Goal: Transaction & Acquisition: Purchase product/service

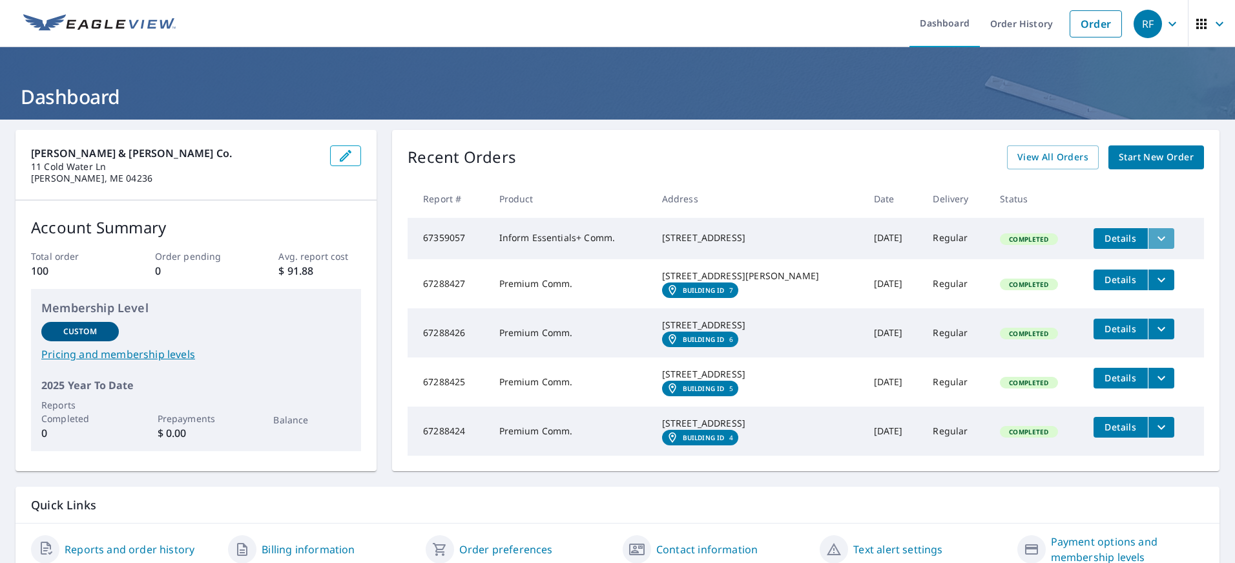
click at [1154, 238] on icon "filesDropdownBtn-67359057" at bounding box center [1162, 239] width 16 height 16
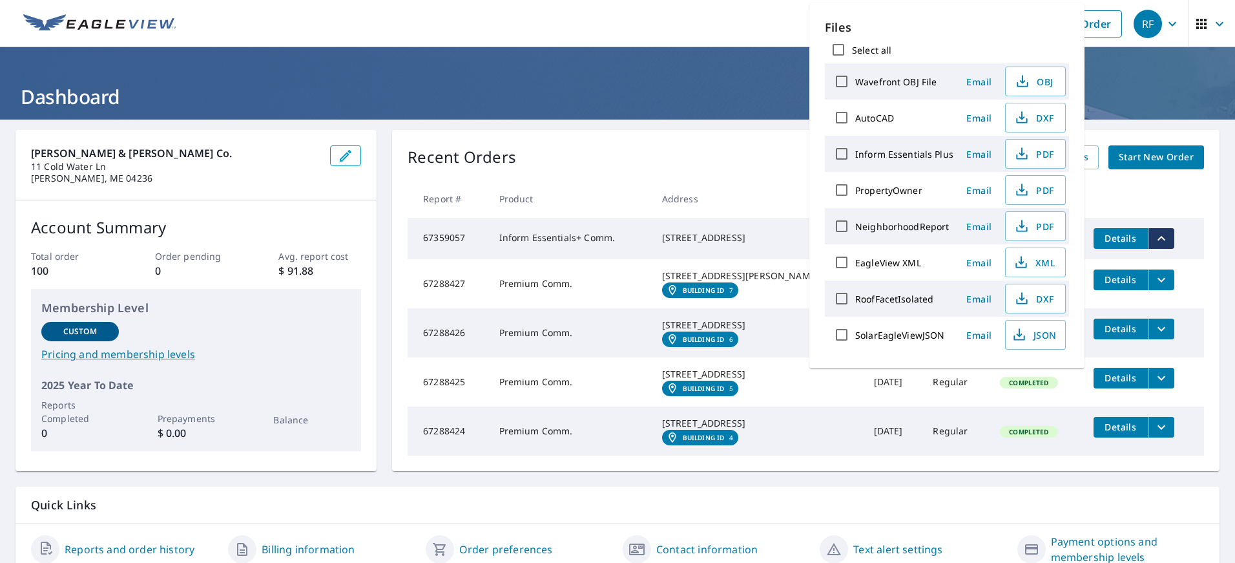
click at [1154, 238] on icon "filesDropdownBtn-67359057" at bounding box center [1162, 239] width 16 height 16
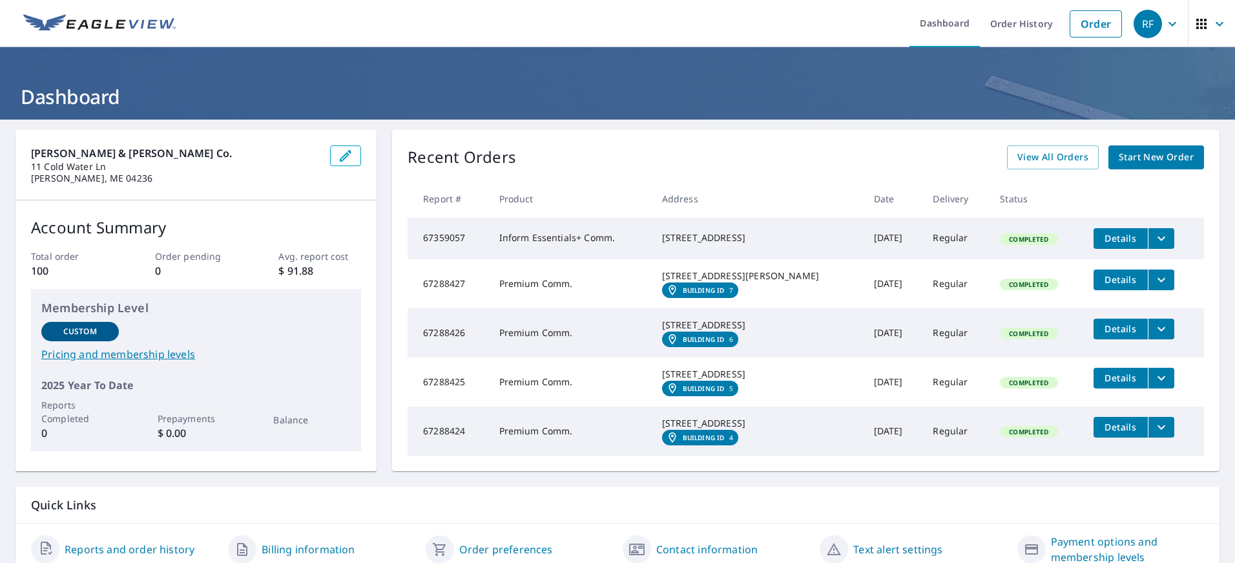
click at [1101, 236] on span "Details" at bounding box center [1120, 238] width 39 height 12
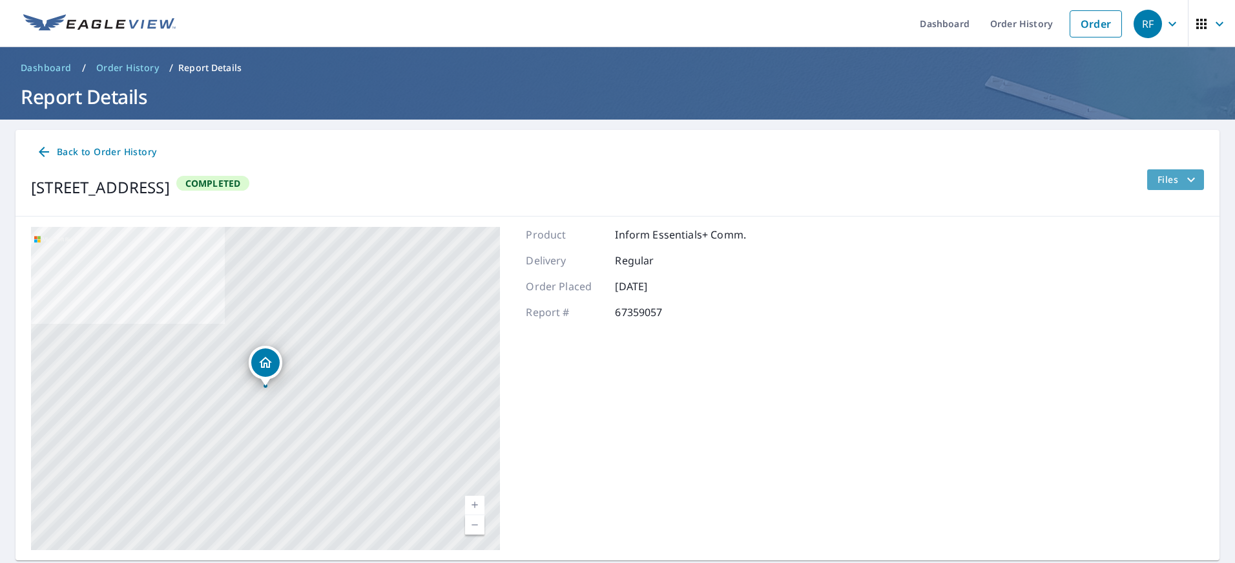
click at [1191, 176] on icon "filesDropdownBtn-67359057" at bounding box center [1191, 180] width 16 height 16
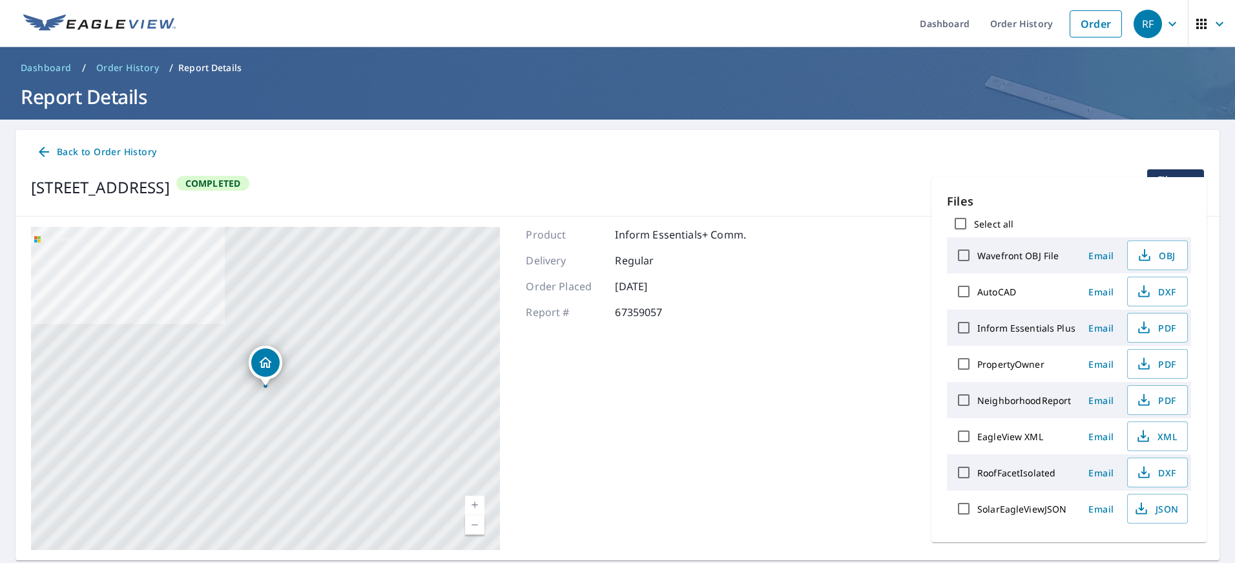
scroll to position [41, 0]
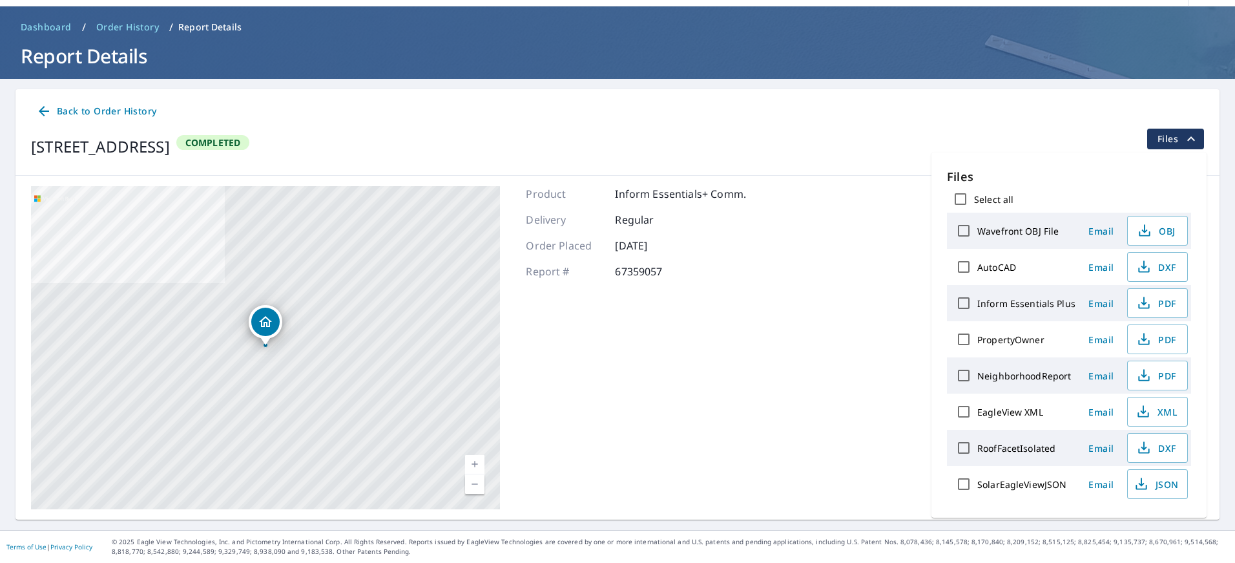
click at [1194, 144] on icon "filesDropdownBtn-67359057" at bounding box center [1191, 139] width 16 height 16
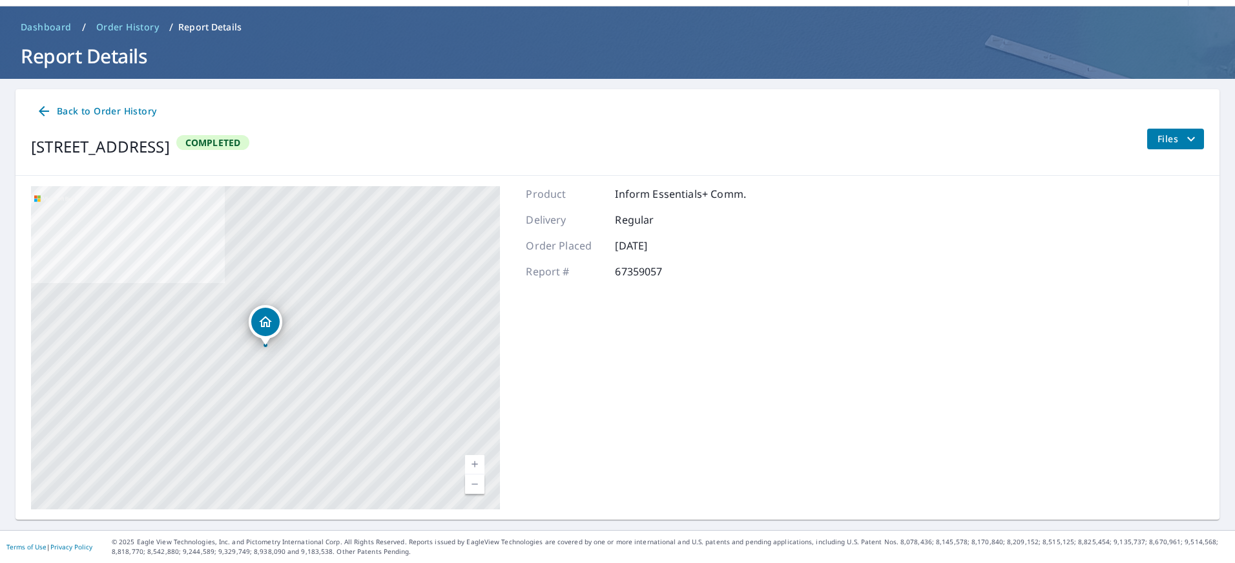
scroll to position [0, 0]
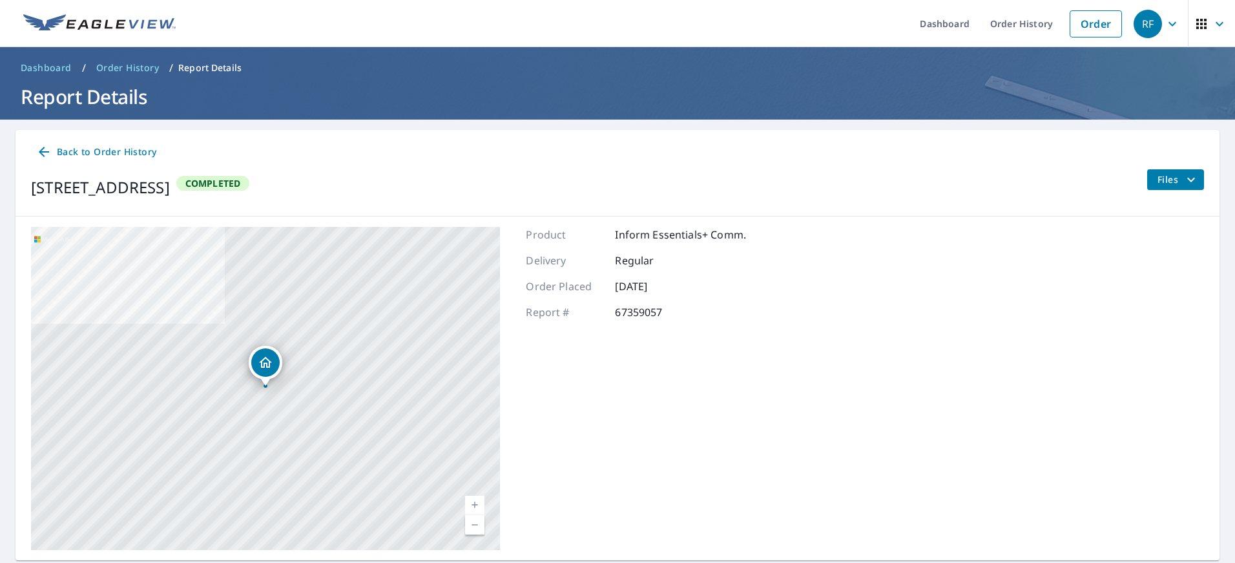
click at [109, 145] on span "Back to Order History" at bounding box center [96, 152] width 120 height 16
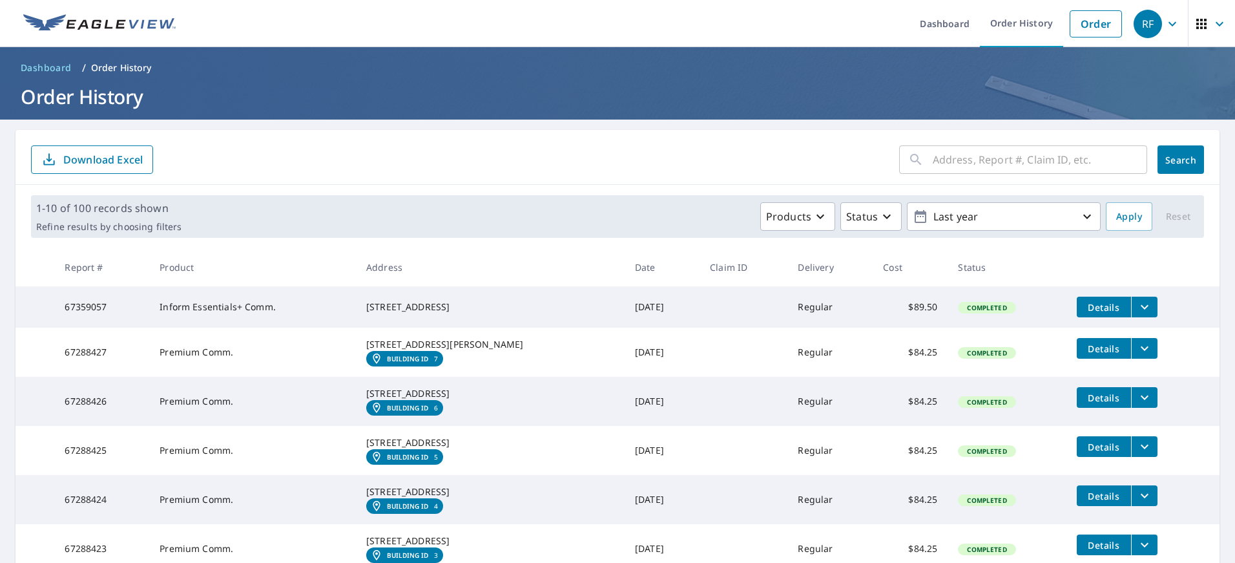
click at [492, 300] on div "[STREET_ADDRESS]" at bounding box center [490, 306] width 248 height 13
click at [1152, 302] on button "filesDropdownBtn-67359057" at bounding box center [1144, 306] width 26 height 21
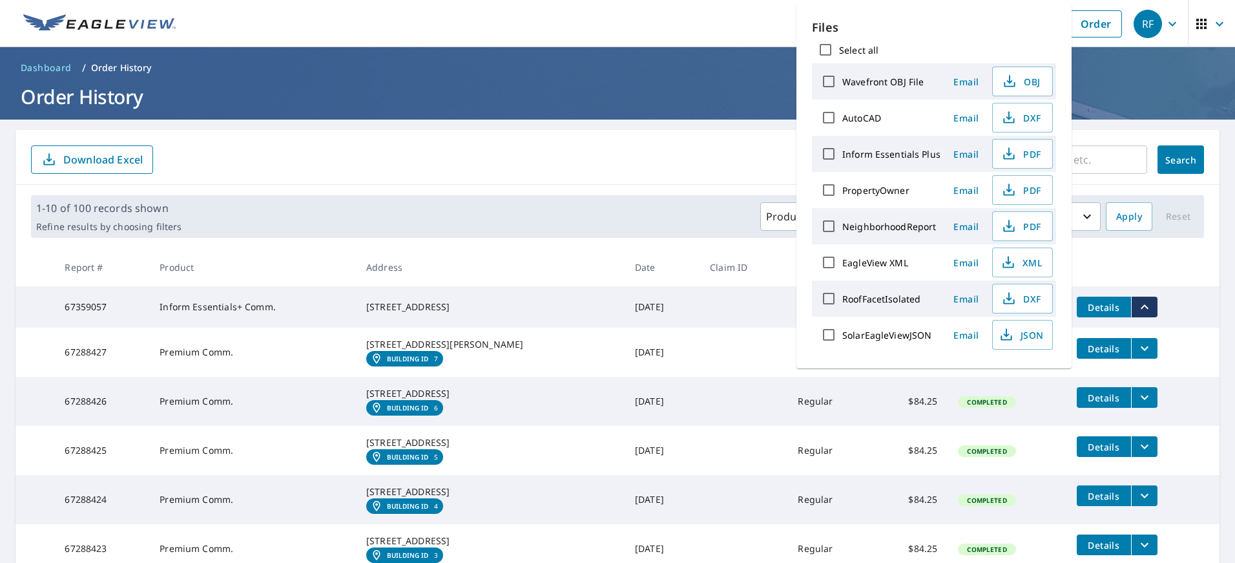
click at [742, 367] on td at bounding box center [743, 351] width 88 height 49
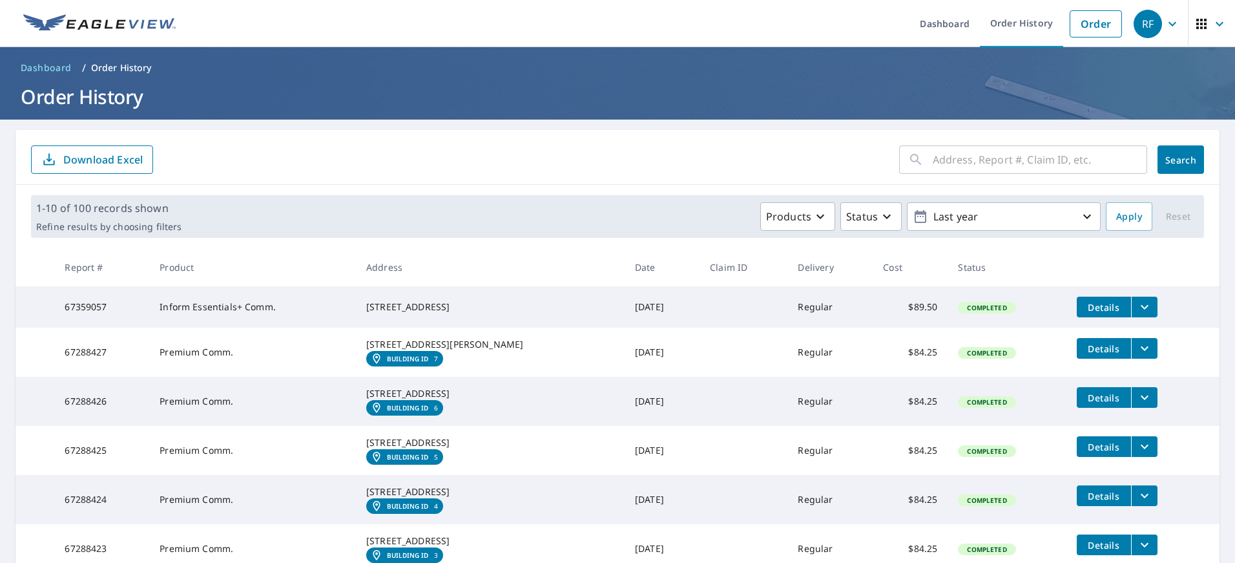
click at [461, 300] on div "[STREET_ADDRESS]" at bounding box center [490, 306] width 248 height 13
click at [519, 308] on div "[STREET_ADDRESS]" at bounding box center [490, 306] width 248 height 13
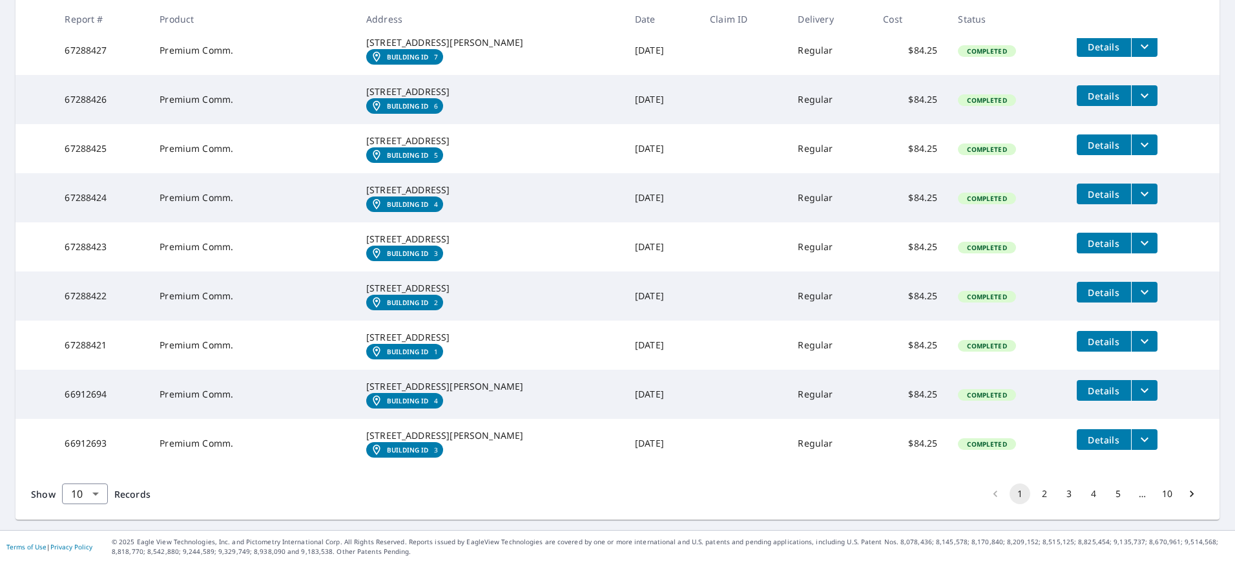
scroll to position [423, 0]
click at [1172, 493] on button "10" at bounding box center [1167, 493] width 21 height 21
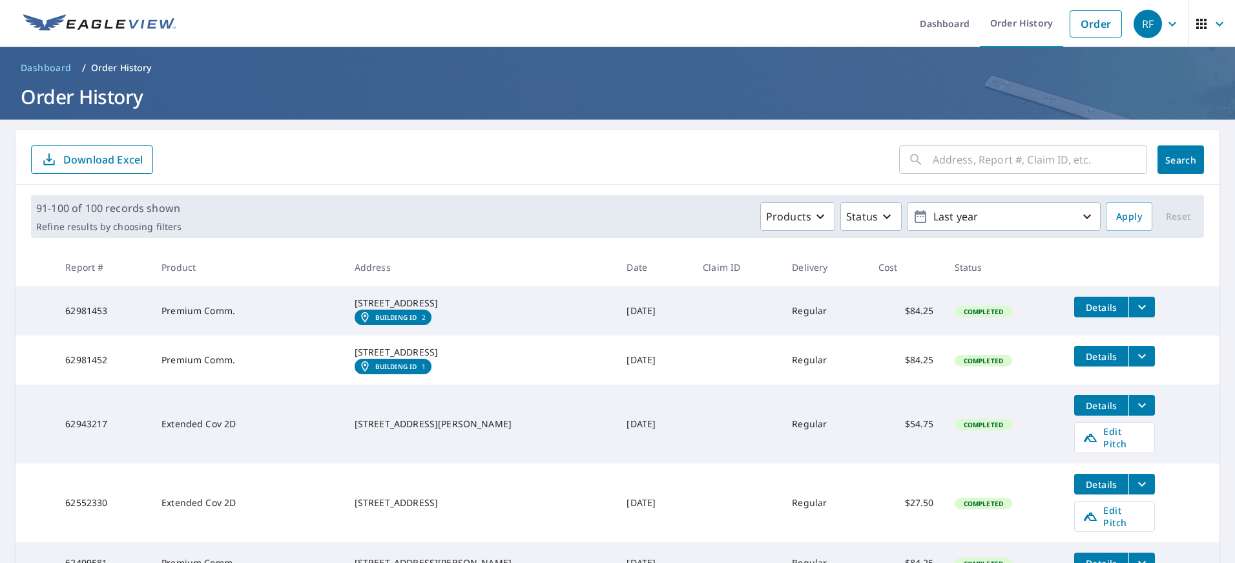
scroll to position [384, 0]
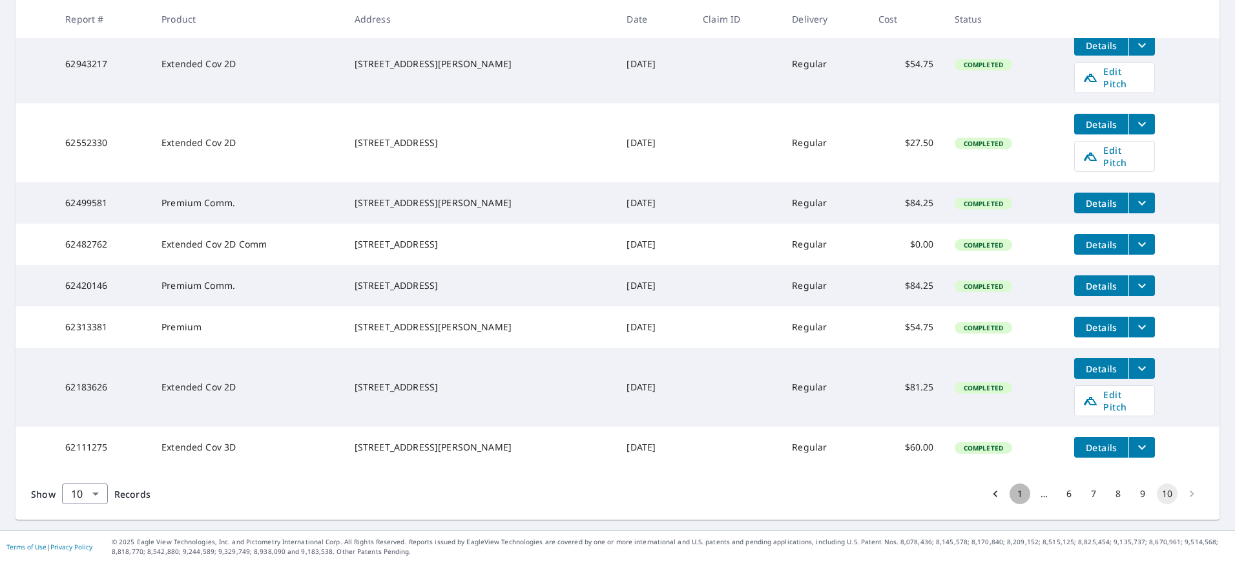
click at [1018, 488] on button "1" at bounding box center [1019, 493] width 21 height 21
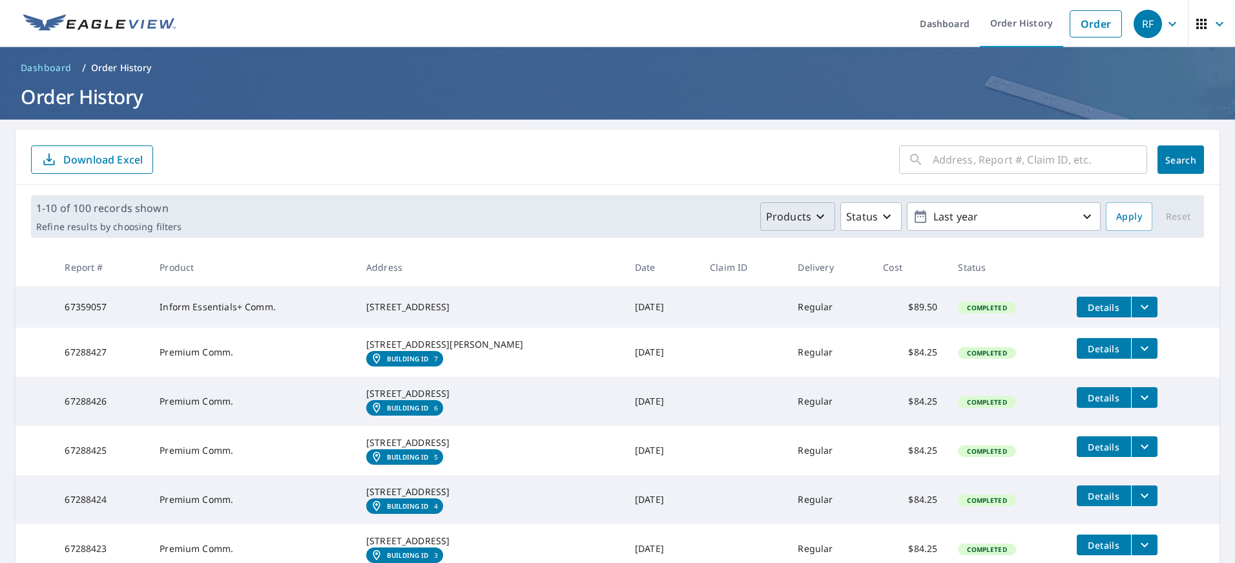
click at [814, 218] on icon "button" at bounding box center [821, 217] width 16 height 16
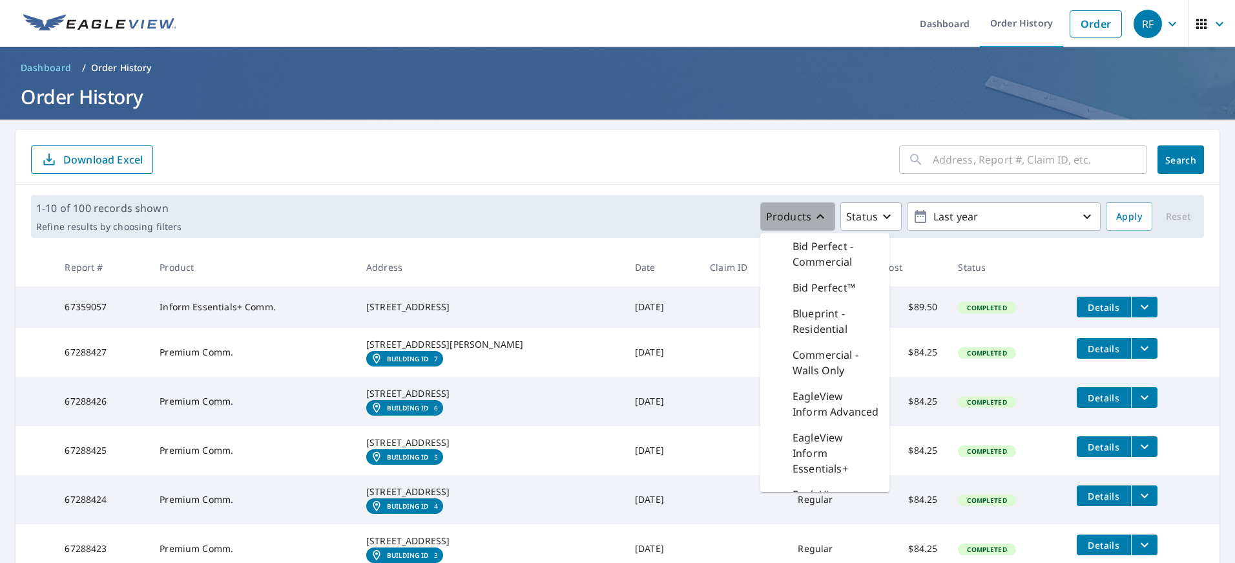
click at [814, 218] on icon "button" at bounding box center [821, 217] width 16 height 16
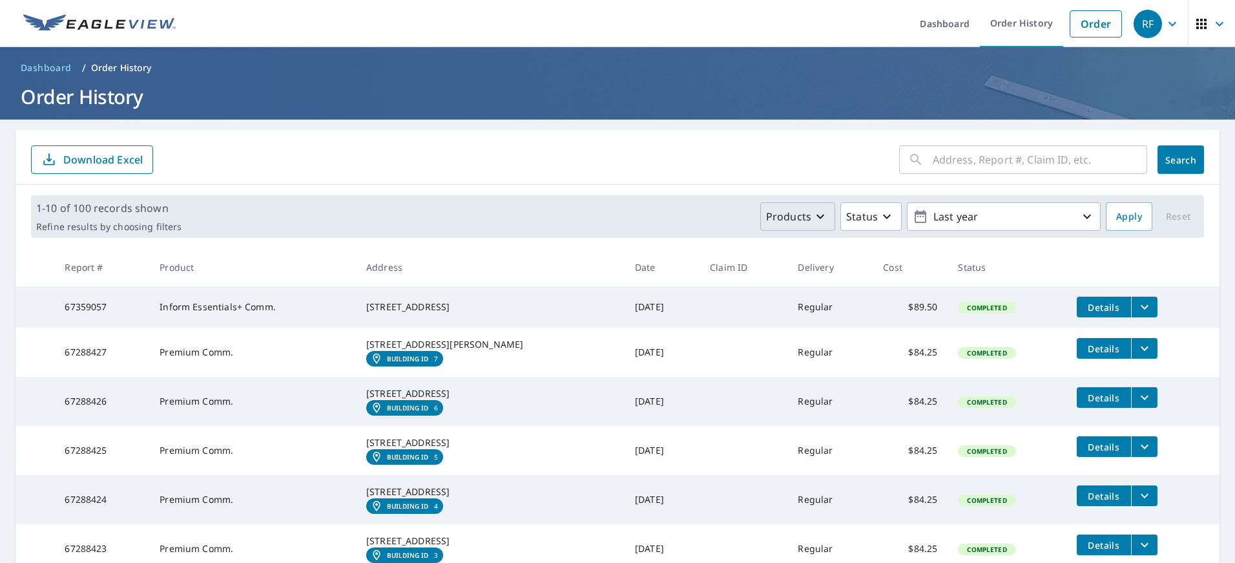
click at [260, 311] on td "Inform Essentials+ Comm." at bounding box center [252, 306] width 207 height 41
drag, startPoint x: 448, startPoint y: 317, endPoint x: 369, endPoint y: 296, distance: 82.3
click at [367, 297] on td "[STREET_ADDRESS]" at bounding box center [490, 306] width 269 height 41
copy div "[STREET_ADDRESS]"
click at [1106, 25] on link "Order" at bounding box center [1096, 23] width 52 height 27
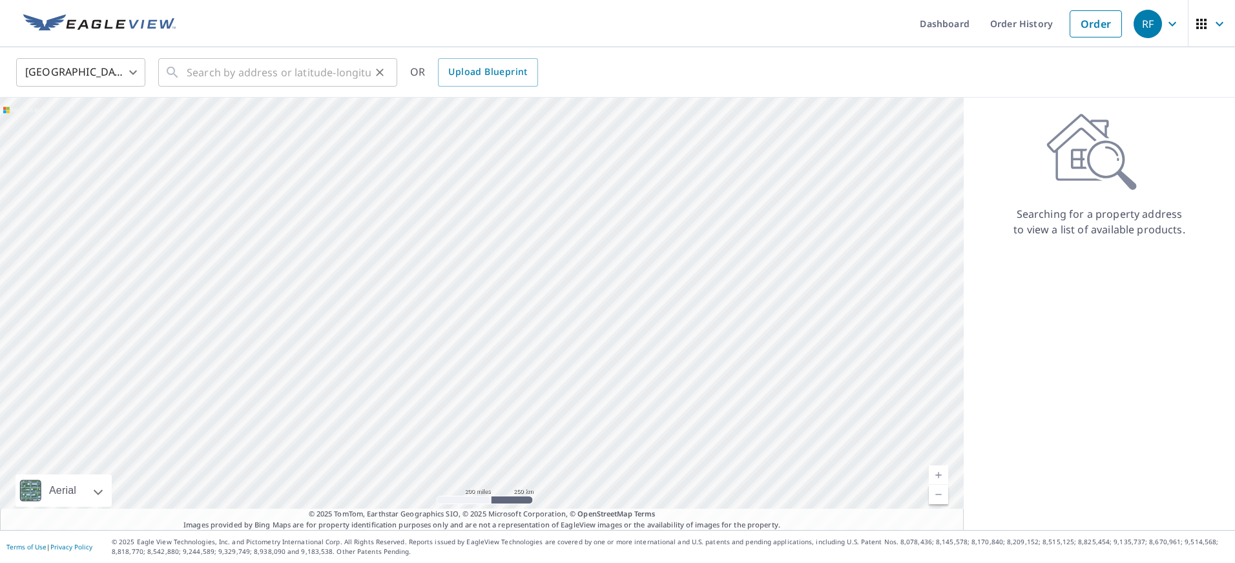
click at [180, 74] on div "​" at bounding box center [277, 72] width 239 height 28
paste input "[STREET_ADDRESS]"
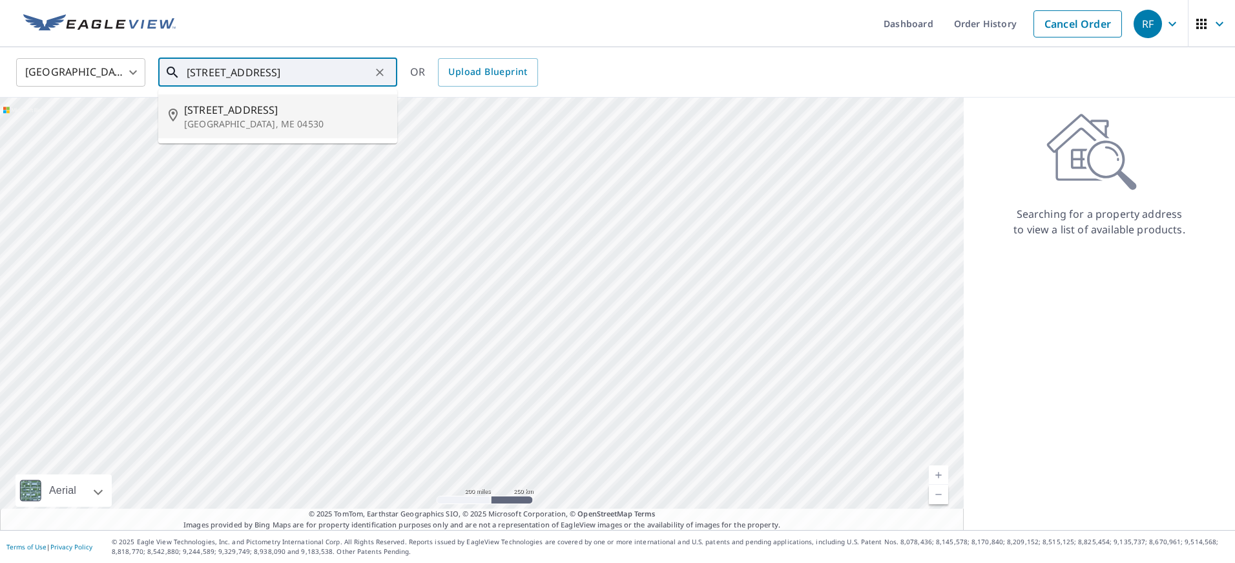
click at [196, 110] on span "[STREET_ADDRESS]" at bounding box center [285, 110] width 203 height 16
type input "[STREET_ADDRESS]"
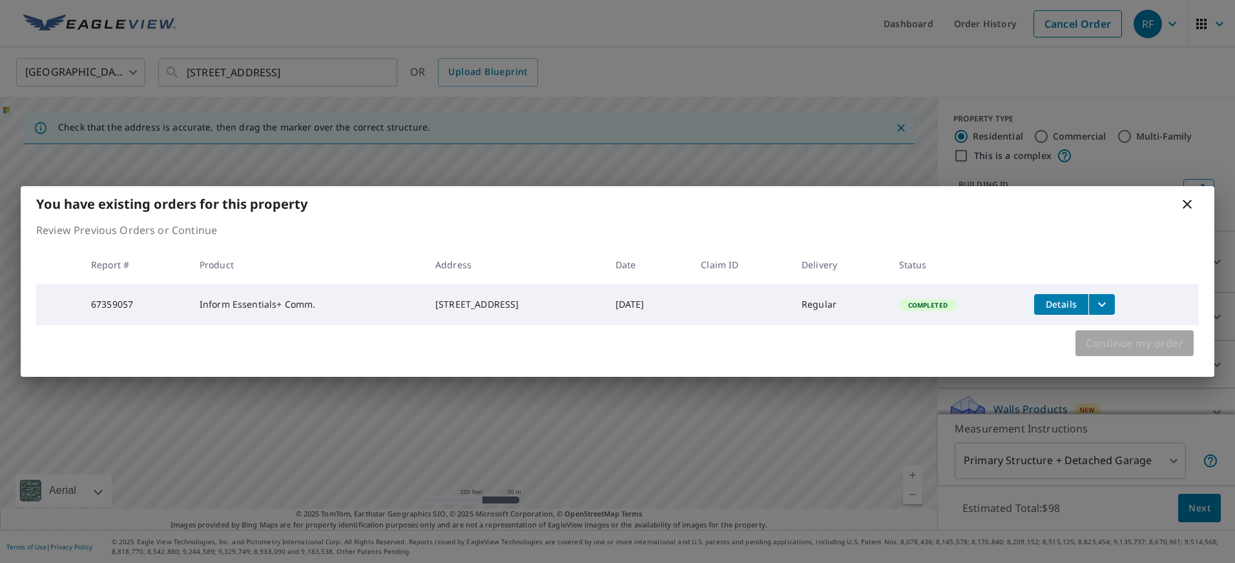
click at [1107, 340] on span "Continue my order" at bounding box center [1135, 343] width 98 height 18
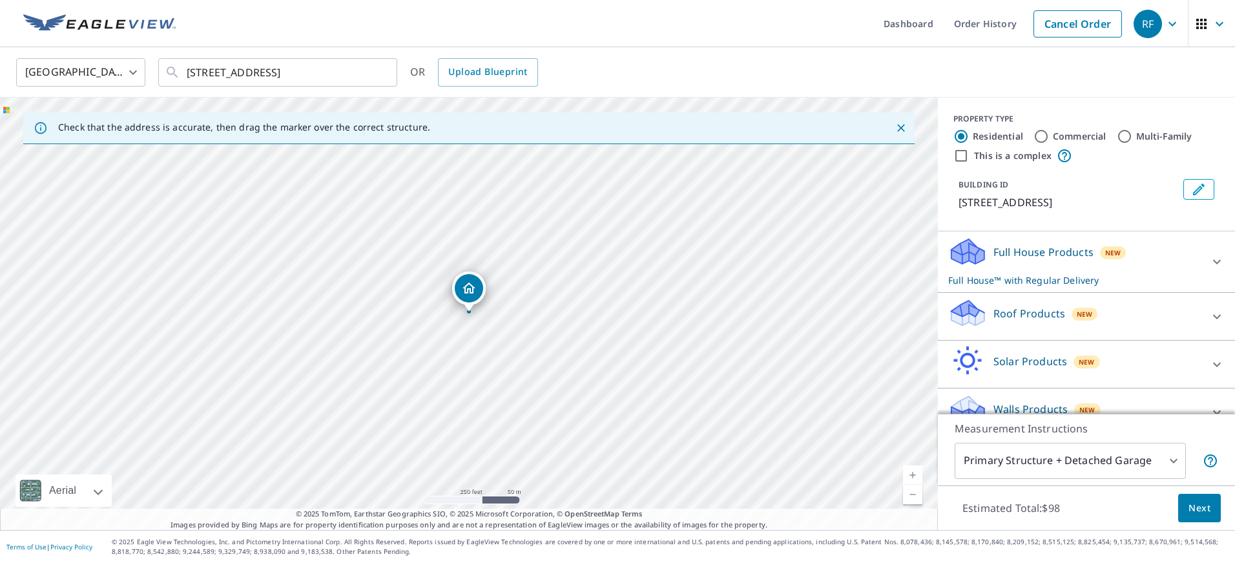
scroll to position [23, 0]
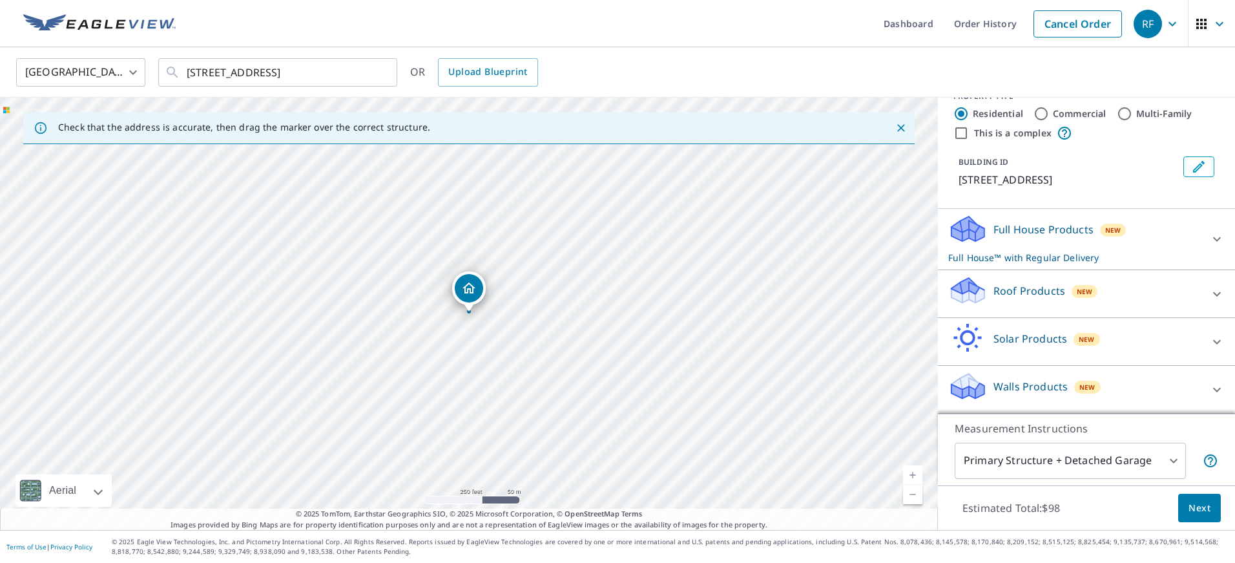
click at [1213, 292] on icon at bounding box center [1217, 293] width 8 height 5
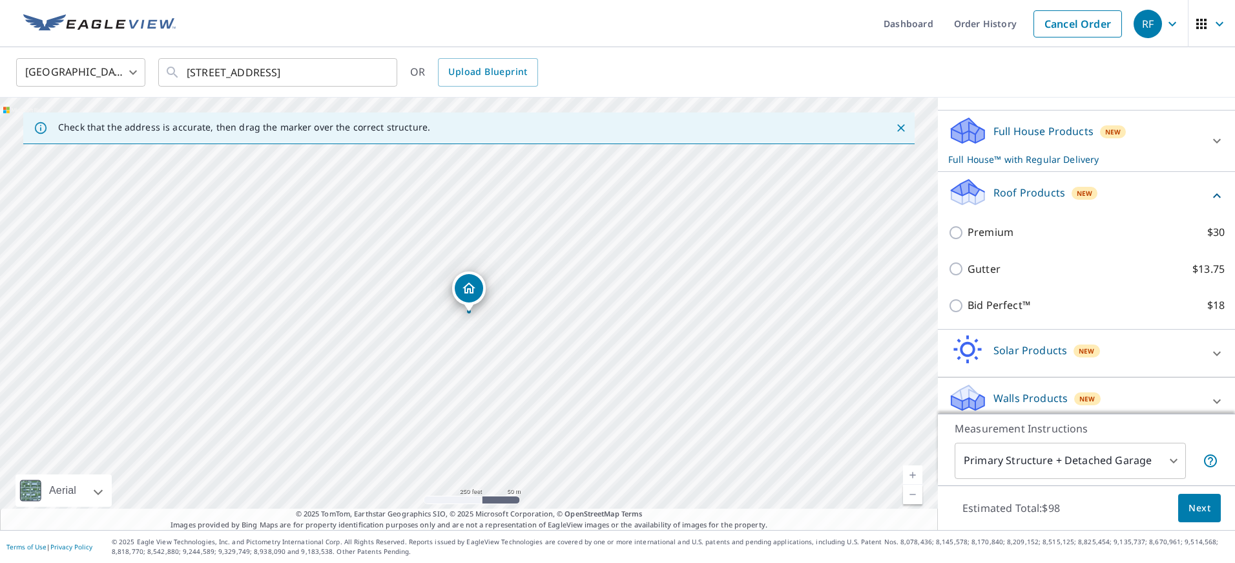
scroll to position [132, 0]
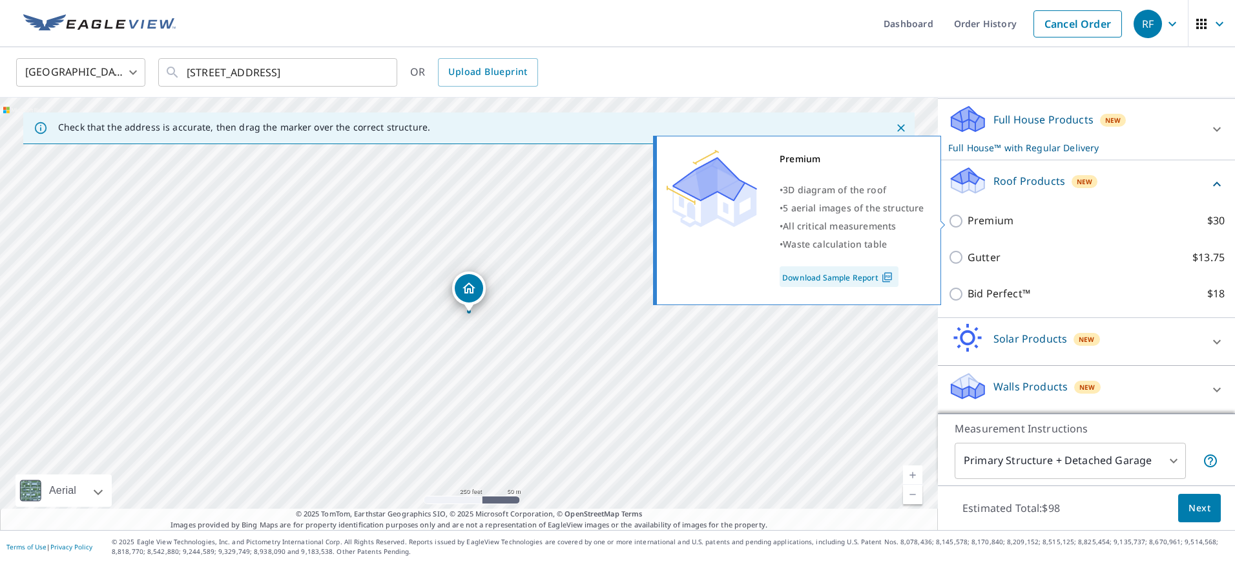
click at [975, 227] on p "Premium" at bounding box center [991, 220] width 46 height 16
click at [968, 227] on input "Premium $30" at bounding box center [957, 221] width 19 height 16
checkbox input "true"
checkbox input "false"
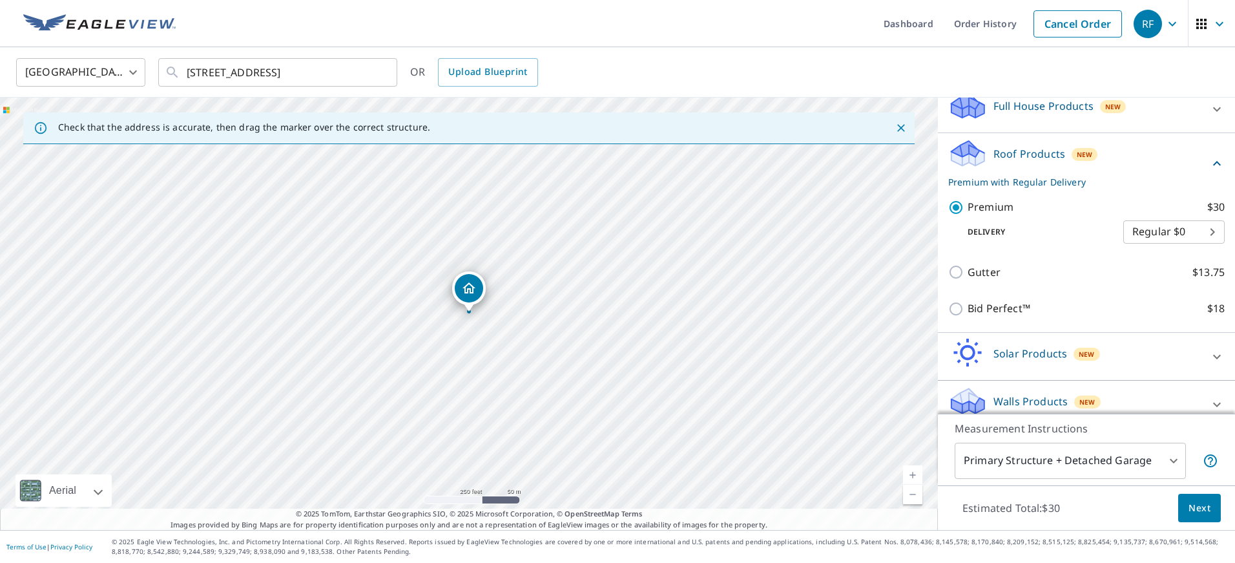
scroll to position [161, 0]
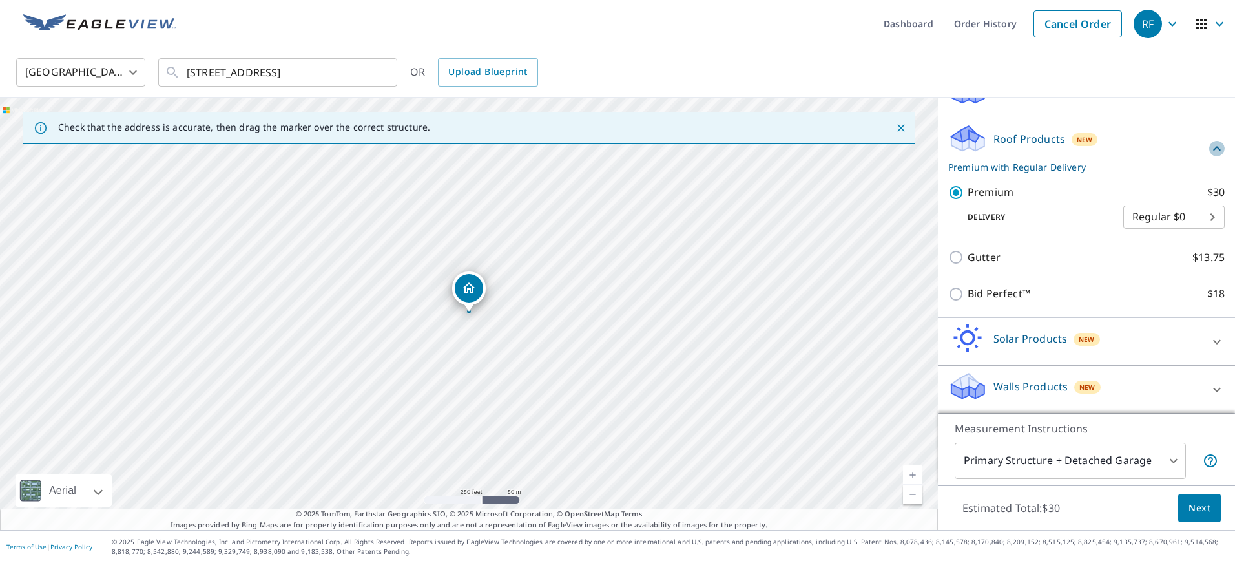
click at [1212, 146] on icon at bounding box center [1217, 149] width 16 height 16
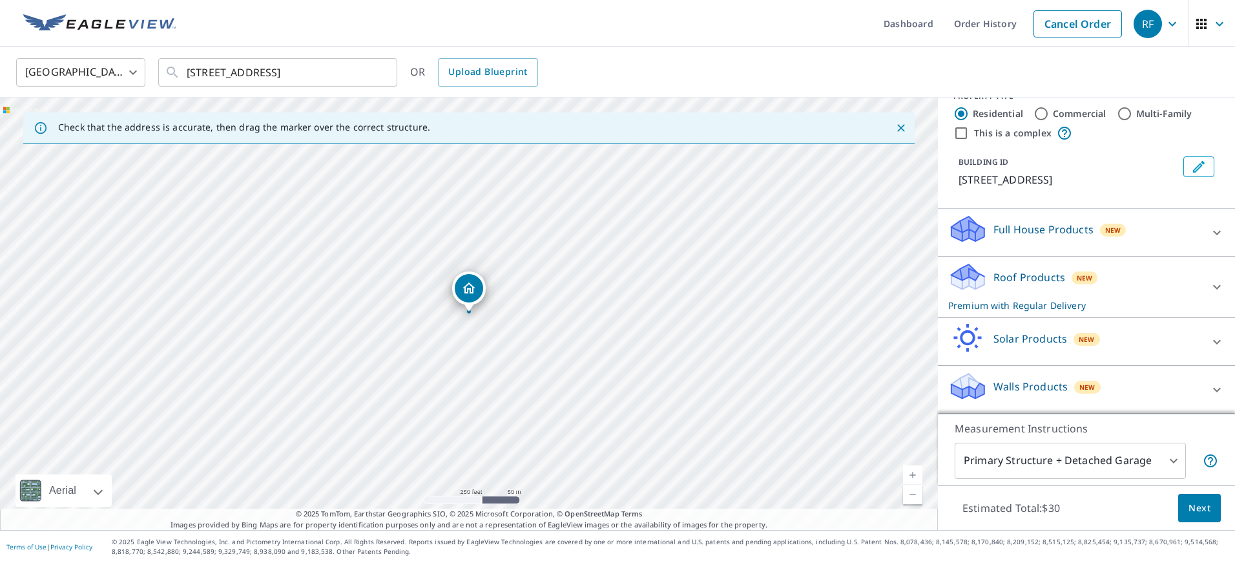
scroll to position [23, 0]
click at [1210, 284] on icon at bounding box center [1217, 287] width 16 height 16
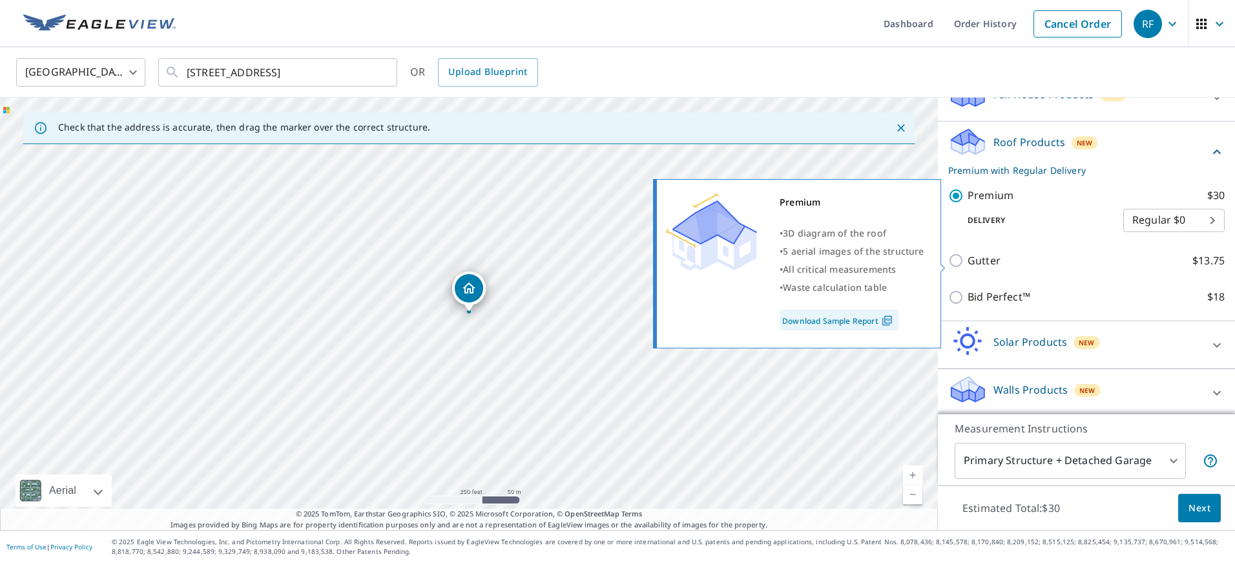
scroll to position [161, 0]
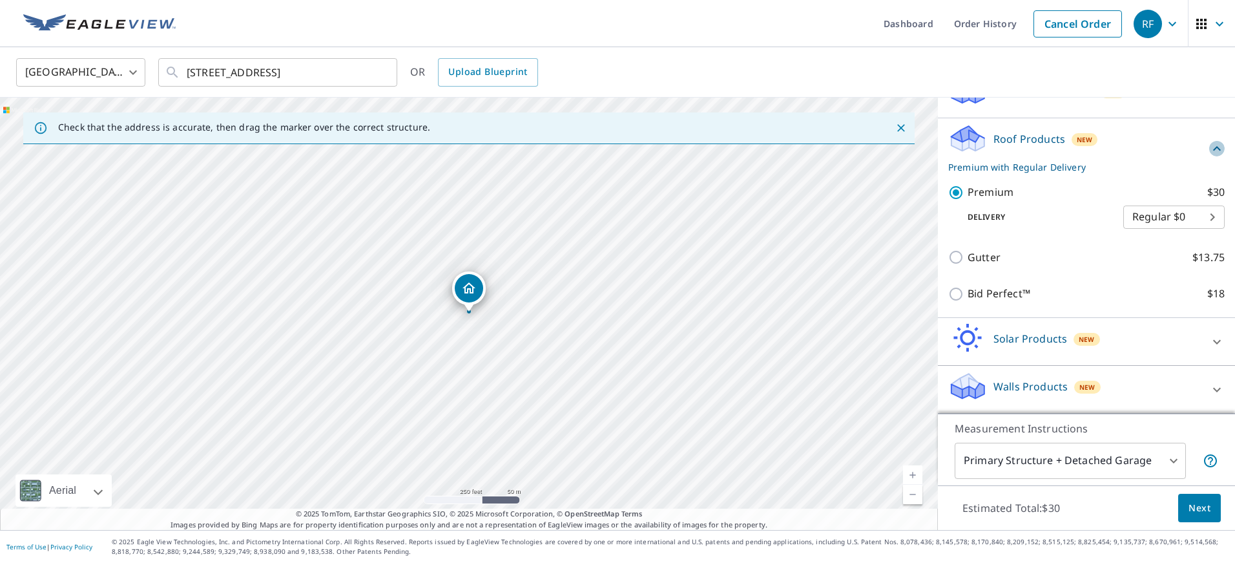
click at [1211, 150] on icon at bounding box center [1217, 149] width 16 height 16
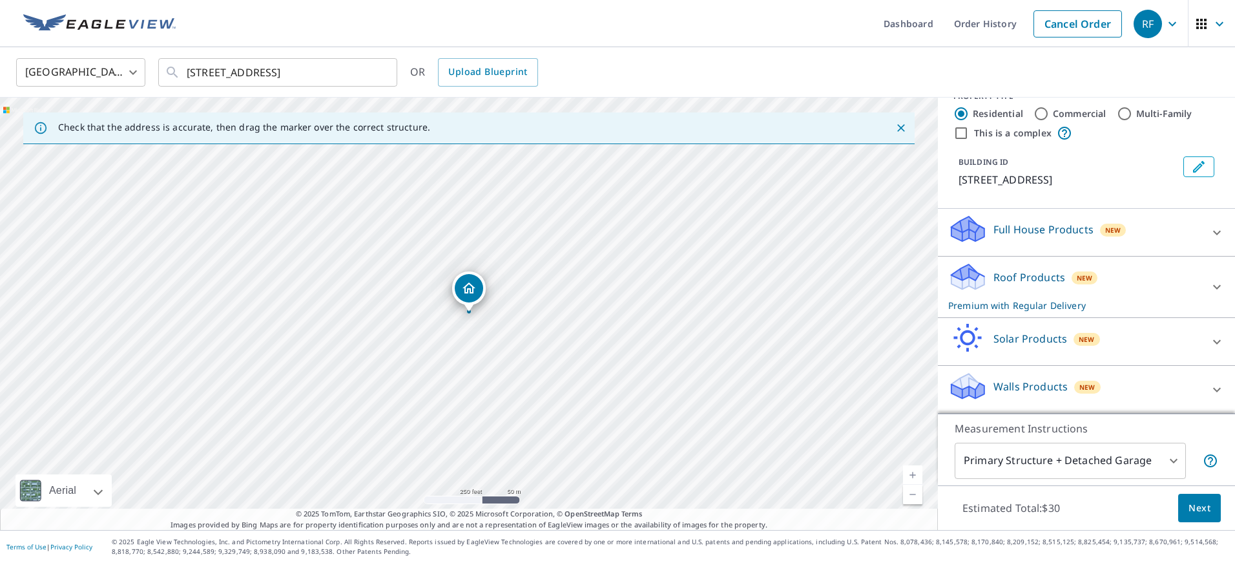
scroll to position [23, 0]
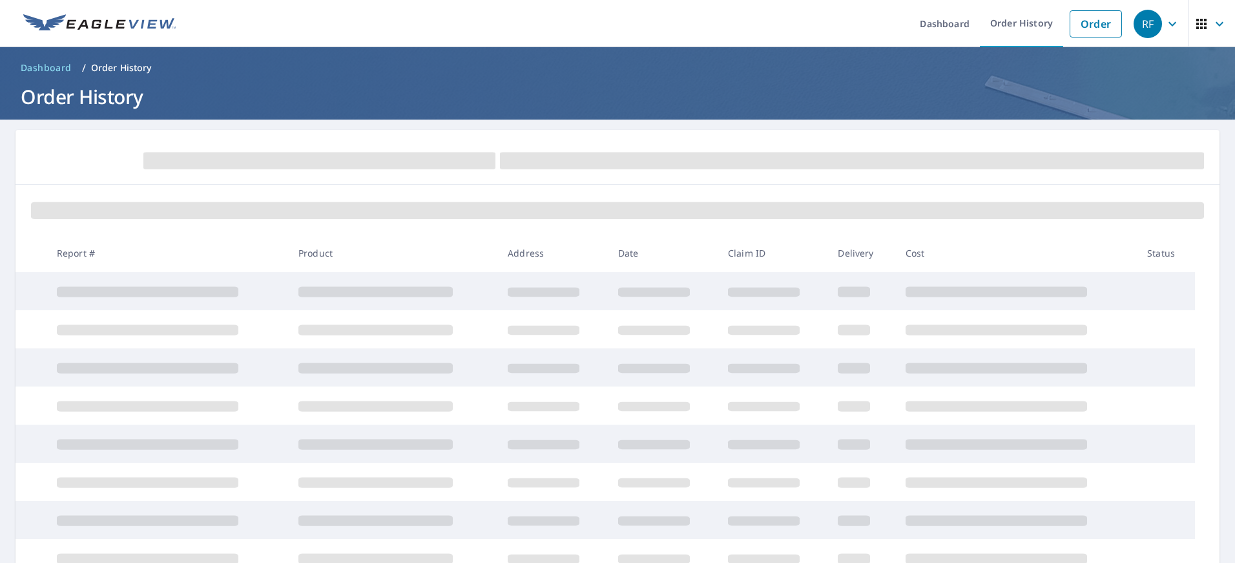
click at [459, 277] on td at bounding box center [392, 291] width 209 height 38
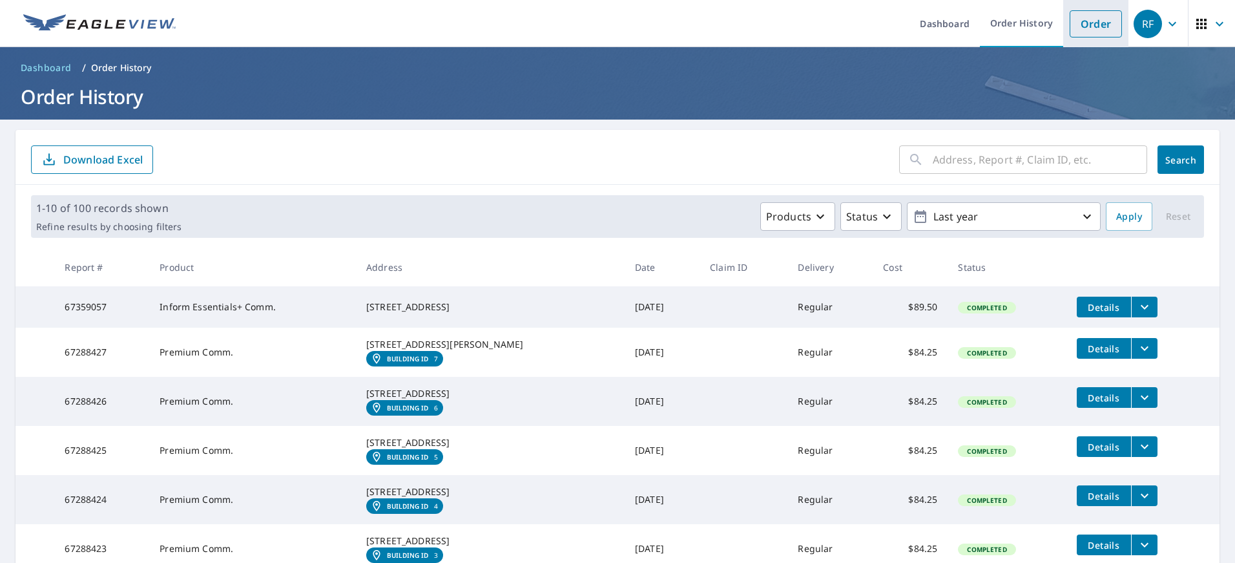
click at [1082, 19] on link "Order" at bounding box center [1096, 23] width 52 height 27
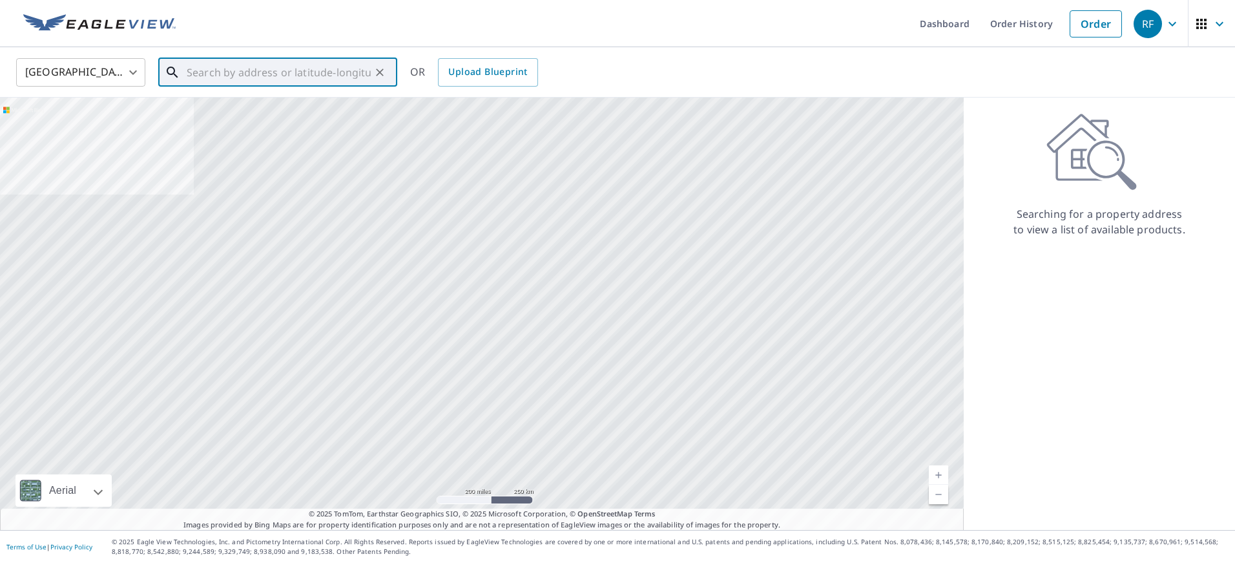
click at [277, 73] on input "text" at bounding box center [279, 72] width 184 height 36
paste input "[STREET_ADDRESS]"
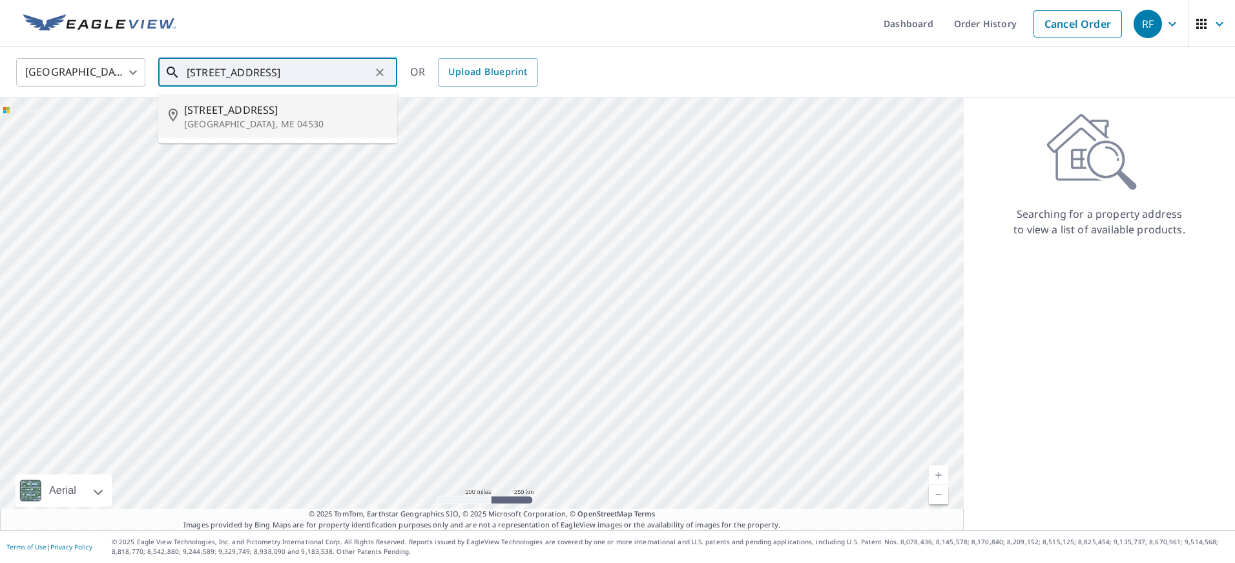
click at [263, 103] on span "[STREET_ADDRESS]" at bounding box center [285, 110] width 203 height 16
type input "[STREET_ADDRESS]"
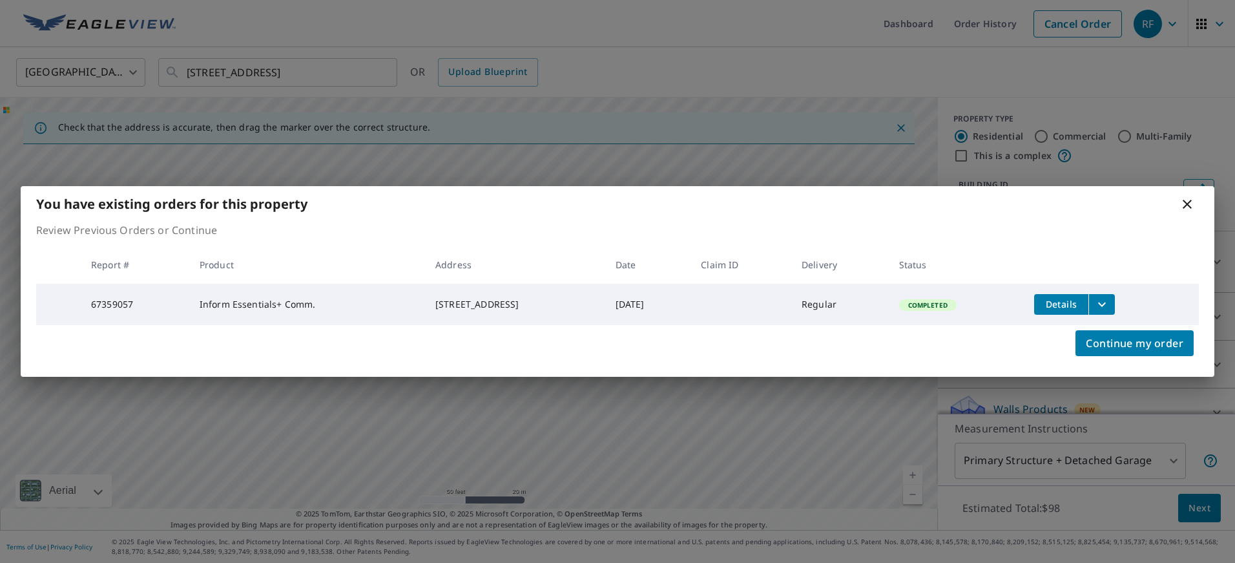
click at [333, 349] on div "Continue my order" at bounding box center [618, 351] width 1194 height 52
click at [1134, 340] on span "Continue my order" at bounding box center [1135, 343] width 98 height 18
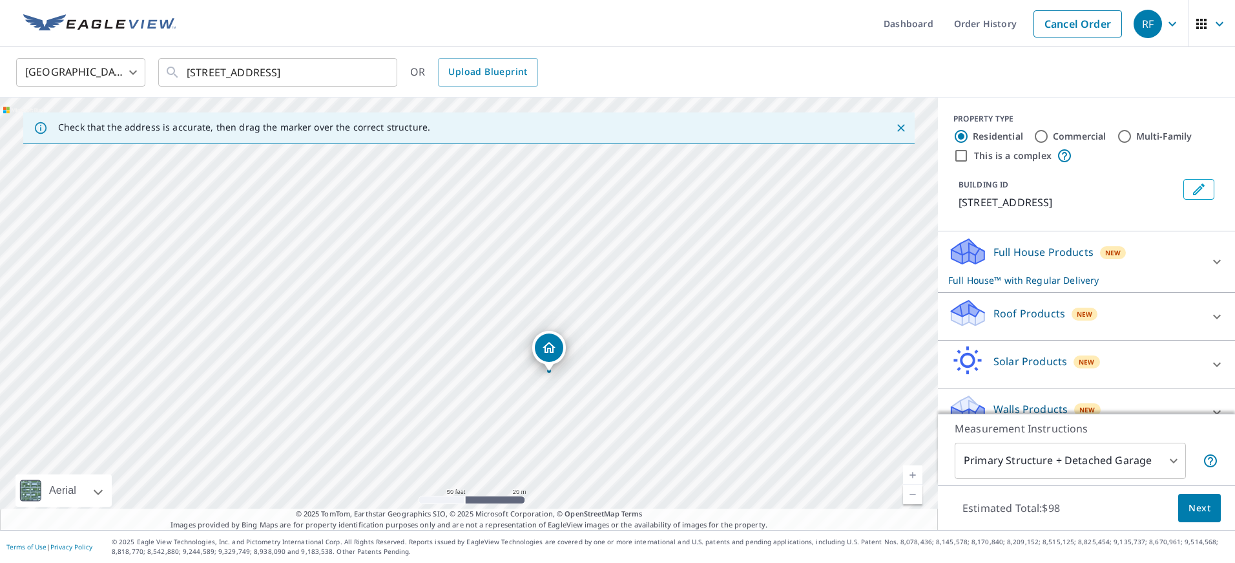
drag, startPoint x: 273, startPoint y: 389, endPoint x: 362, endPoint y: 445, distance: 105.0
click at [347, 450] on div "[STREET_ADDRESS]" at bounding box center [469, 314] width 938 height 432
drag, startPoint x: 543, startPoint y: 347, endPoint x: 465, endPoint y: 191, distance: 174.2
click at [1217, 320] on icon at bounding box center [1217, 317] width 16 height 16
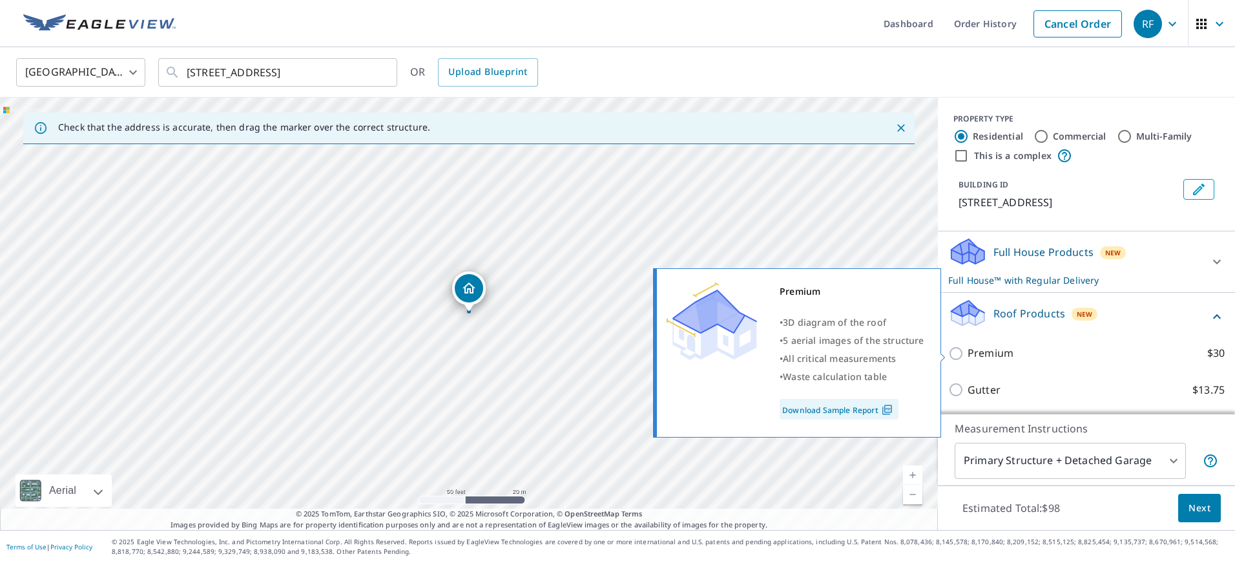
click at [1078, 352] on label "Premium $30" at bounding box center [1096, 353] width 257 height 16
click at [968, 352] on input "Premium $30" at bounding box center [957, 354] width 19 height 16
checkbox input "true"
checkbox input "false"
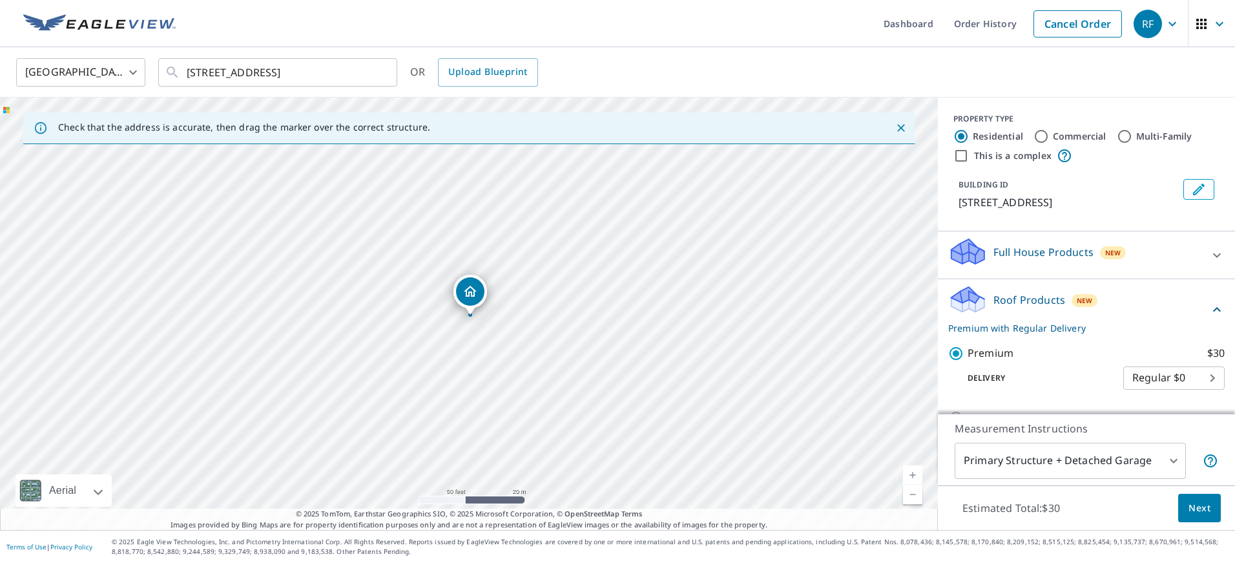
click at [479, 341] on div "[STREET_ADDRESS]" at bounding box center [469, 314] width 938 height 432
drag, startPoint x: 470, startPoint y: 293, endPoint x: 464, endPoint y: 296, distance: 6.6
click at [1196, 507] on span "Next" at bounding box center [1199, 508] width 22 height 16
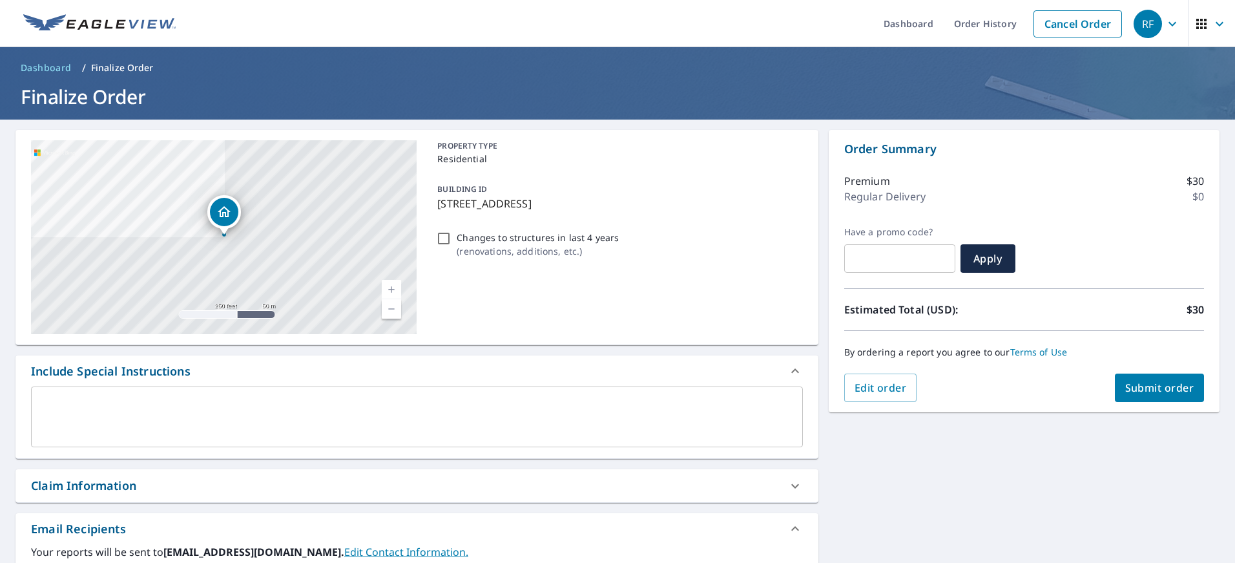
click at [1170, 382] on span "Submit order" at bounding box center [1159, 387] width 69 height 14
